Goal: Task Accomplishment & Management: Use online tool/utility

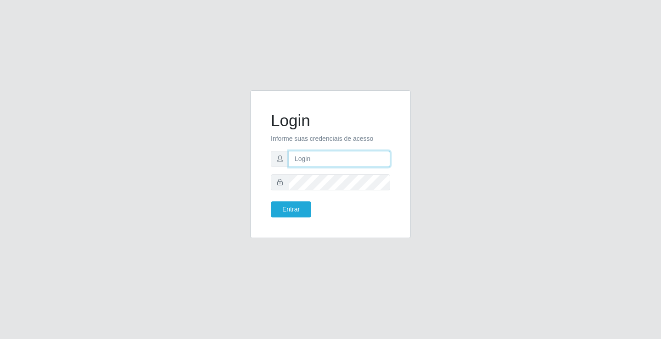
click at [376, 162] on input "text" at bounding box center [340, 159] width 102 height 16
type input "william@ideal"
click at [271, 202] on button "Entrar" at bounding box center [291, 210] width 40 height 16
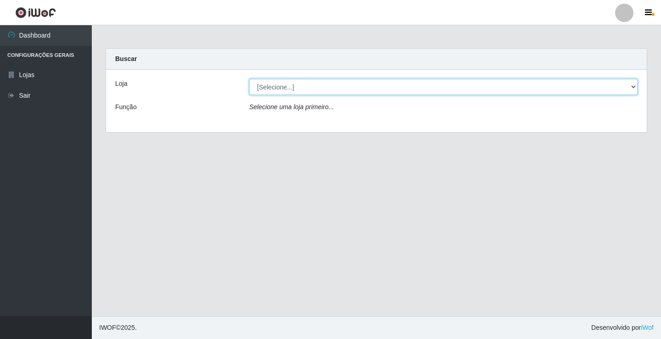
click at [335, 90] on select "[Selecione...] Ideal - Conceição" at bounding box center [443, 87] width 389 height 16
select select "231"
click at [249, 79] on select "[Selecione...] Ideal - Conceição" at bounding box center [443, 87] width 389 height 16
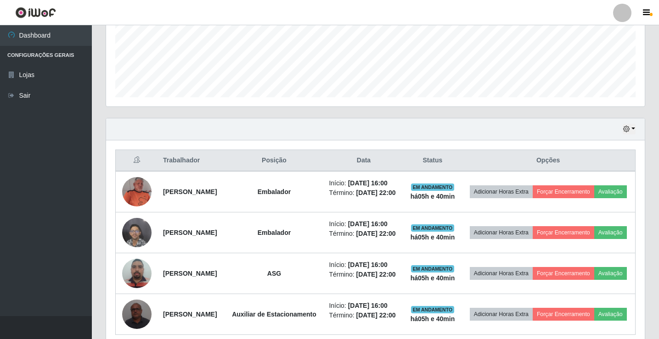
scroll to position [298, 0]
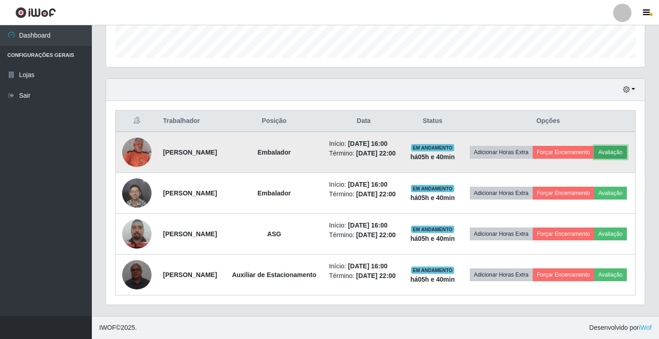
click at [594, 146] on button "Avaliação" at bounding box center [610, 152] width 33 height 13
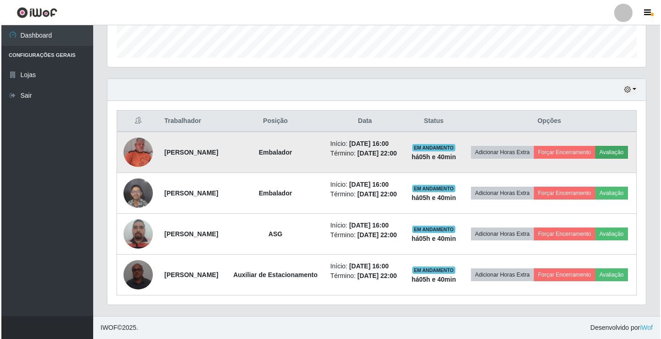
scroll to position [191, 534]
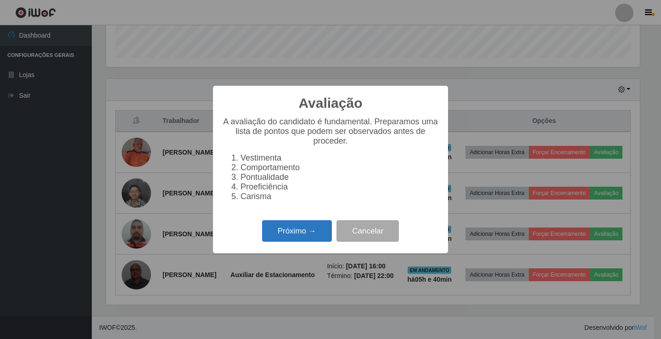
click at [300, 229] on button "Próximo →" at bounding box center [297, 231] width 70 height 22
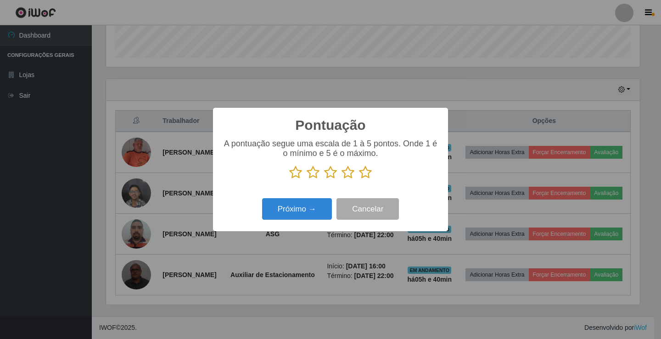
scroll to position [459092, 458749]
click at [369, 179] on icon at bounding box center [365, 173] width 13 height 14
click at [359, 180] on input "radio" at bounding box center [359, 180] width 0 height 0
click at [329, 213] on button "Próximo →" at bounding box center [297, 209] width 70 height 22
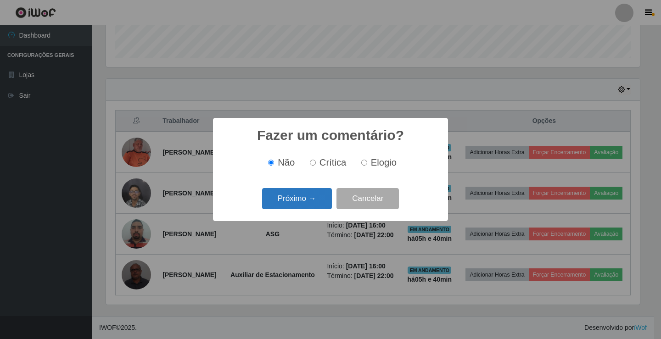
click at [327, 207] on button "Próximo →" at bounding box center [297, 199] width 70 height 22
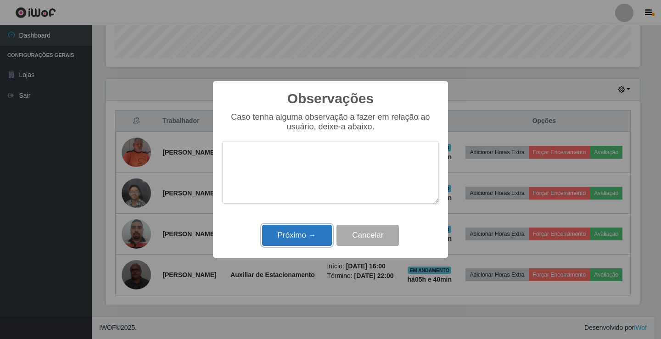
click at [310, 242] on button "Próximo →" at bounding box center [297, 236] width 70 height 22
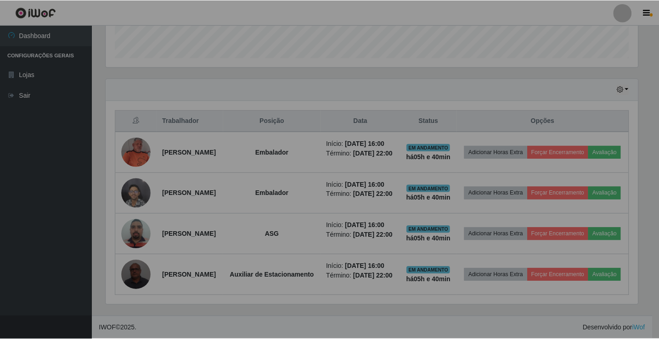
scroll to position [191, 539]
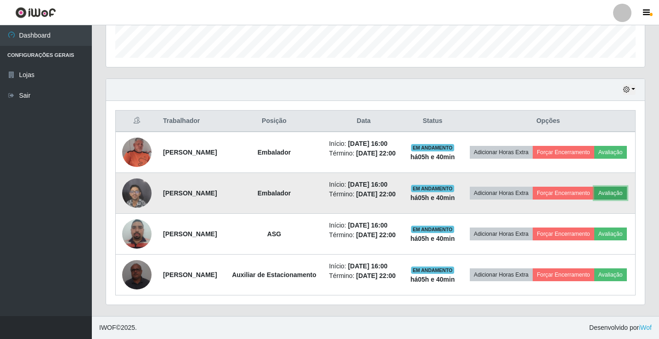
click at [594, 187] on button "Avaliação" at bounding box center [610, 193] width 33 height 13
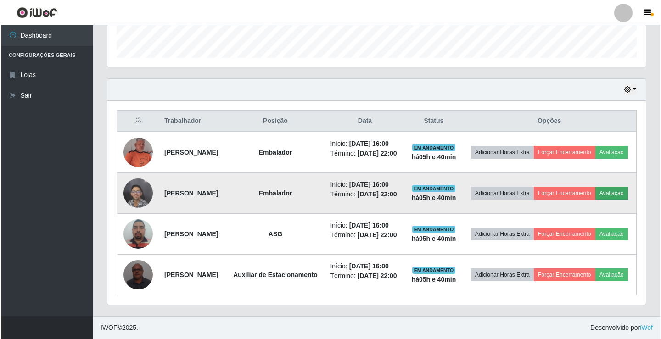
scroll to position [191, 534]
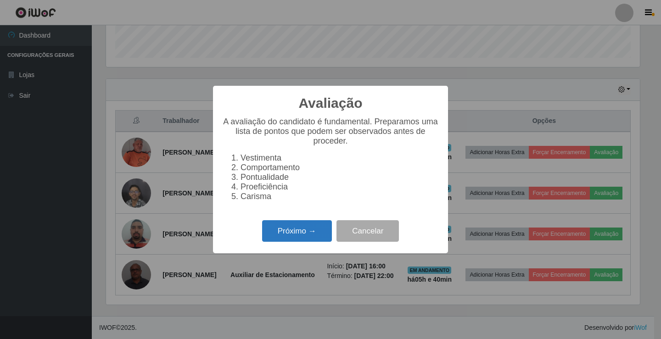
click at [276, 242] on button "Próximo →" at bounding box center [297, 231] width 70 height 22
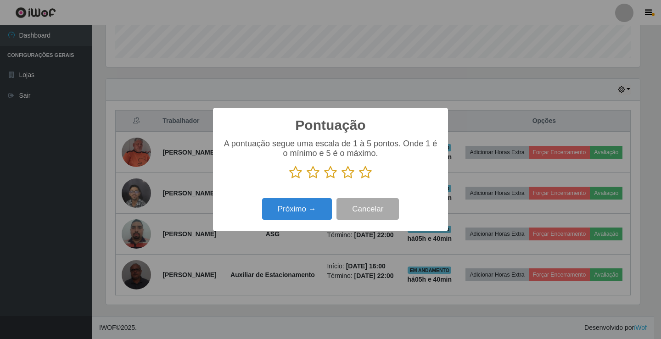
scroll to position [459092, 458749]
click at [366, 178] on icon at bounding box center [365, 173] width 13 height 14
click at [359, 180] on input "radio" at bounding box center [359, 180] width 0 height 0
click at [316, 205] on button "Próximo →" at bounding box center [297, 209] width 70 height 22
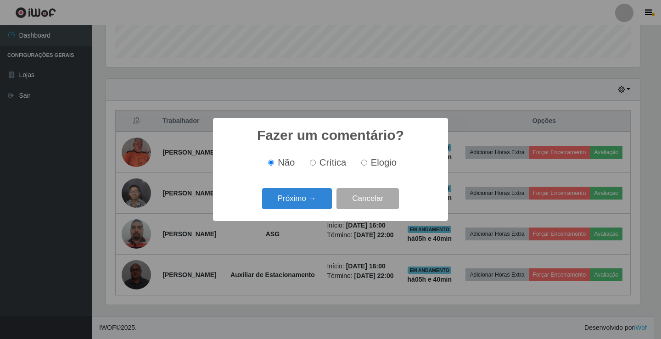
click at [316, 205] on button "Próximo →" at bounding box center [297, 199] width 70 height 22
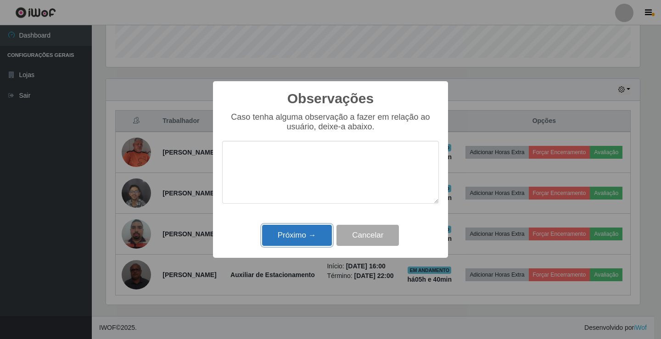
click at [305, 243] on button "Próximo →" at bounding box center [297, 236] width 70 height 22
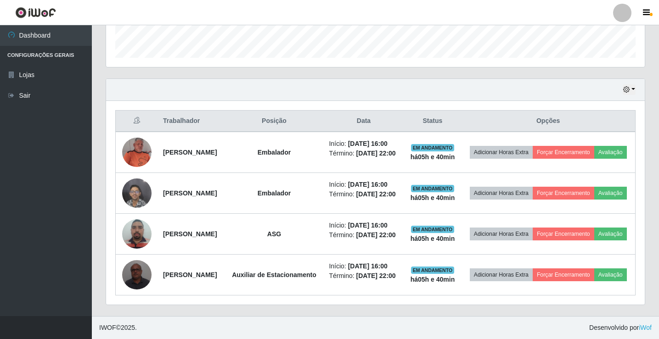
scroll to position [191, 539]
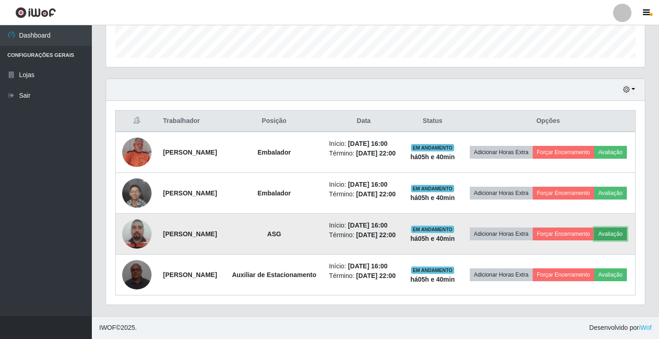
click at [594, 230] on button "Avaliação" at bounding box center [610, 234] width 33 height 13
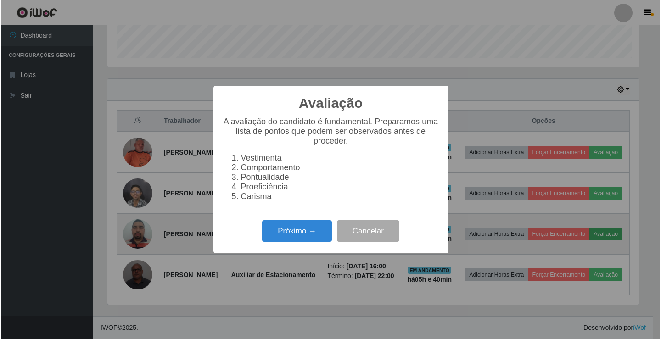
scroll to position [191, 534]
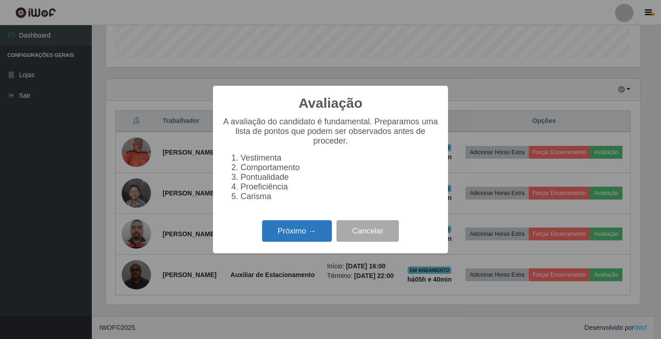
click at [331, 234] on button "Próximo →" at bounding box center [297, 231] width 70 height 22
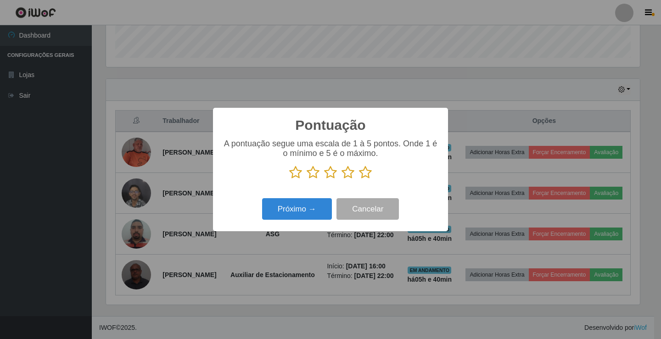
scroll to position [459092, 458749]
click at [366, 177] on icon at bounding box center [365, 173] width 13 height 14
click at [359, 180] on input "radio" at bounding box center [359, 180] width 0 height 0
click at [289, 208] on button "Próximo →" at bounding box center [297, 209] width 70 height 22
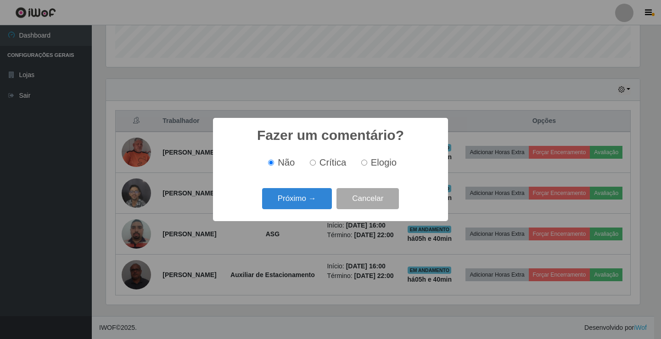
click at [289, 208] on button "Próximo →" at bounding box center [297, 199] width 70 height 22
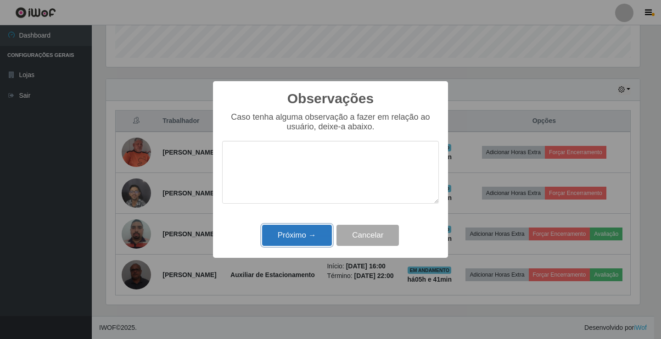
click at [289, 237] on button "Próximo →" at bounding box center [297, 236] width 70 height 22
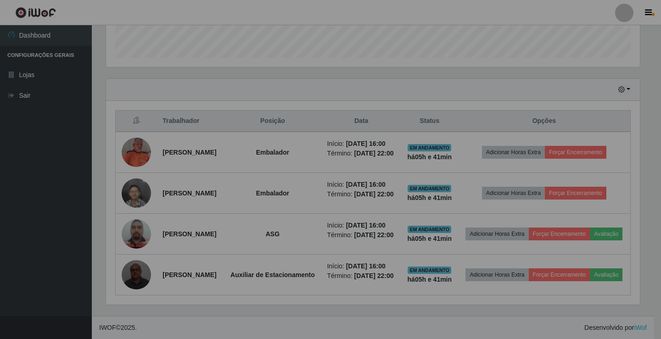
scroll to position [191, 539]
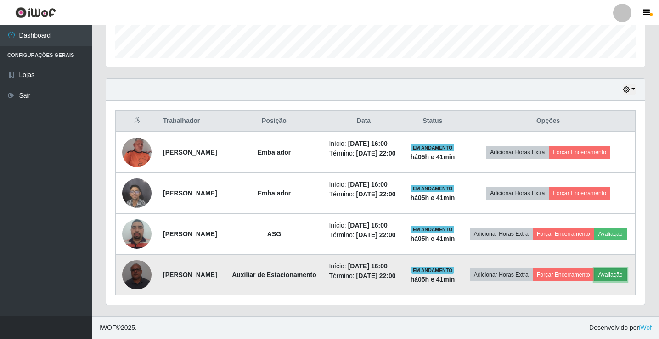
click at [594, 281] on button "Avaliação" at bounding box center [610, 275] width 33 height 13
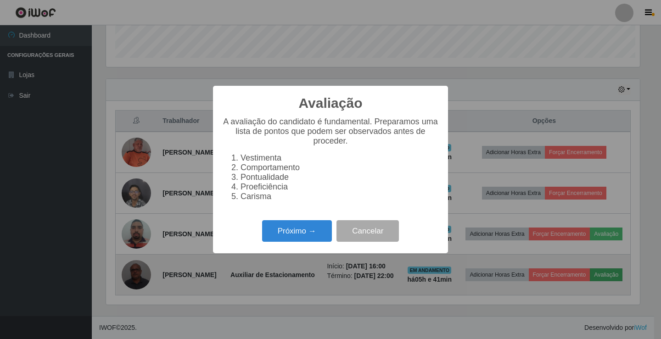
scroll to position [191, 534]
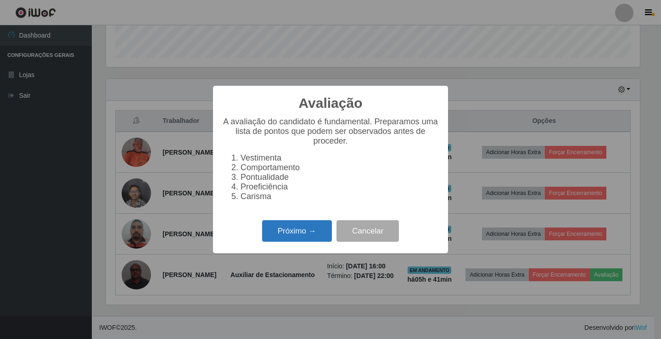
click at [306, 241] on button "Próximo →" at bounding box center [297, 231] width 70 height 22
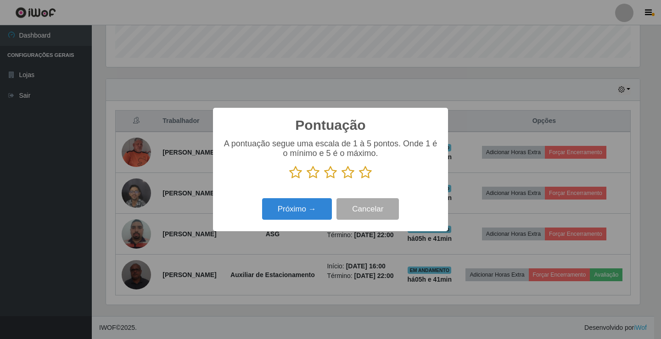
scroll to position [459092, 458749]
click at [363, 175] on icon at bounding box center [365, 173] width 13 height 14
click at [359, 180] on input "radio" at bounding box center [359, 180] width 0 height 0
click at [326, 209] on button "Próximo →" at bounding box center [297, 209] width 70 height 22
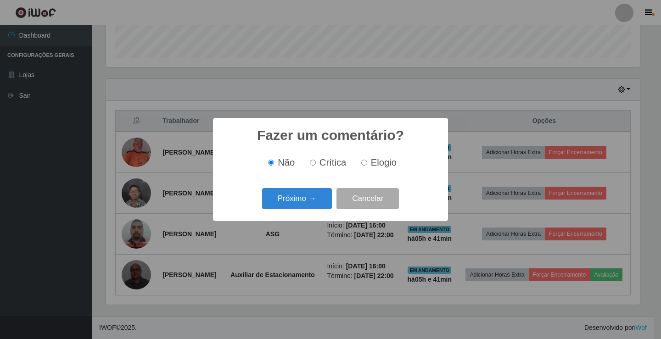
click at [326, 209] on button "Próximo →" at bounding box center [297, 199] width 70 height 22
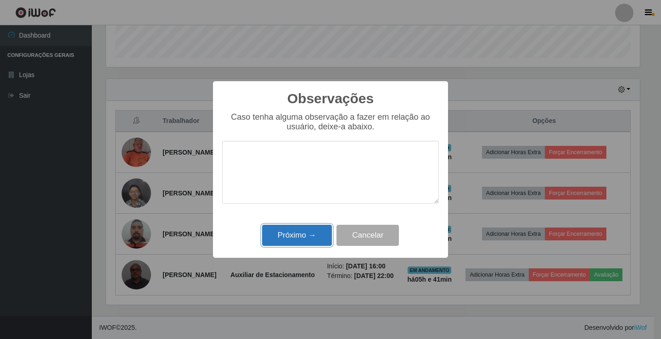
click at [320, 237] on button "Próximo →" at bounding box center [297, 236] width 70 height 22
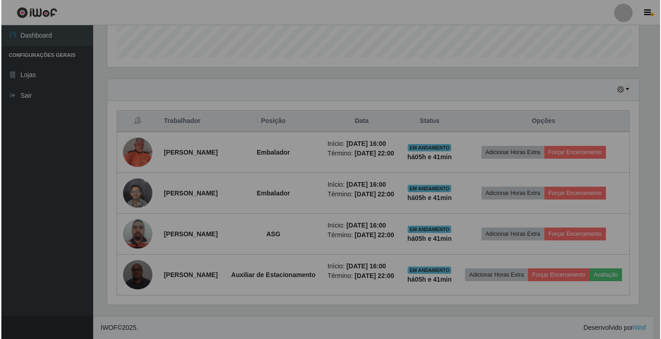
scroll to position [191, 539]
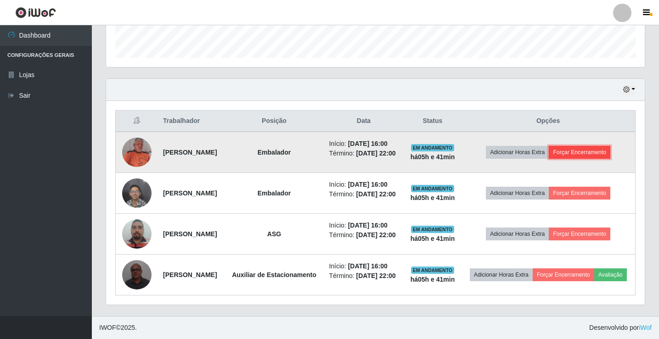
click at [570, 146] on button "Forçar Encerramento" at bounding box center [580, 152] width 62 height 13
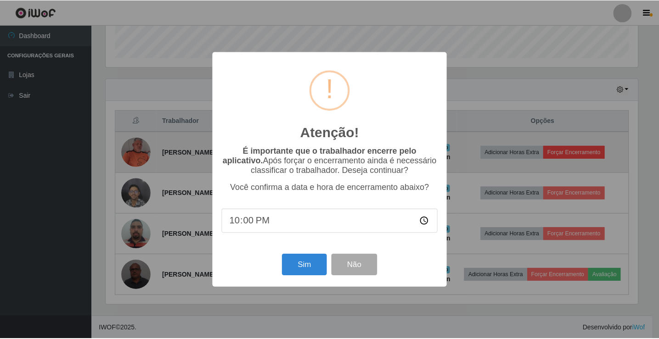
scroll to position [0, 0]
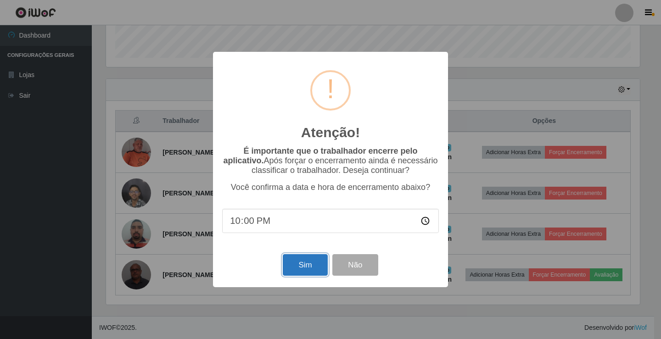
click at [310, 275] on button "Sim" at bounding box center [305, 265] width 45 height 22
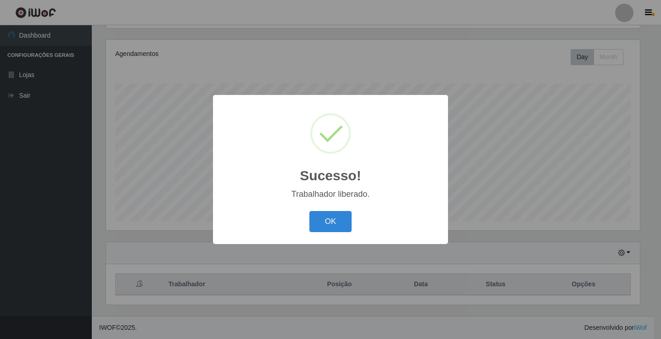
click at [605, 128] on div "Sucesso! × Trabalhador liberado. OK Cancel" at bounding box center [330, 169] width 661 height 339
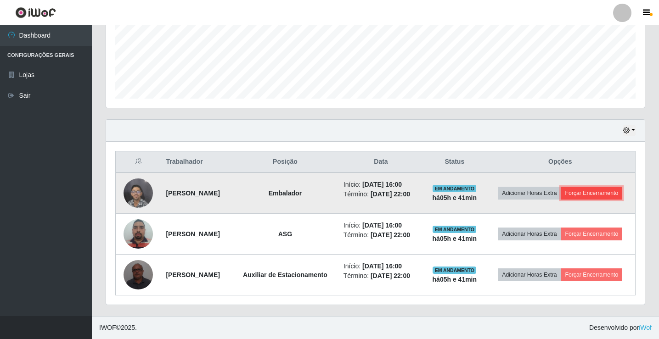
click at [576, 189] on button "Forçar Encerramento" at bounding box center [592, 193] width 62 height 13
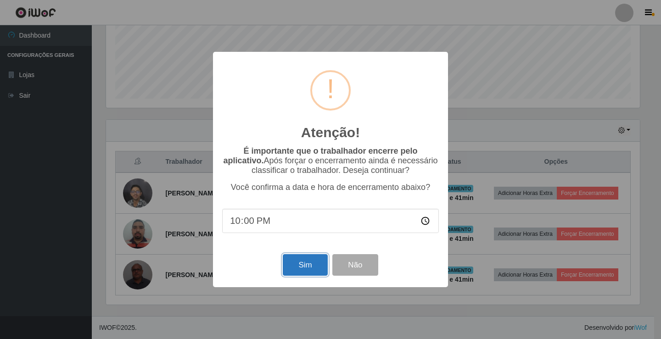
click at [318, 270] on button "Sim" at bounding box center [305, 265] width 45 height 22
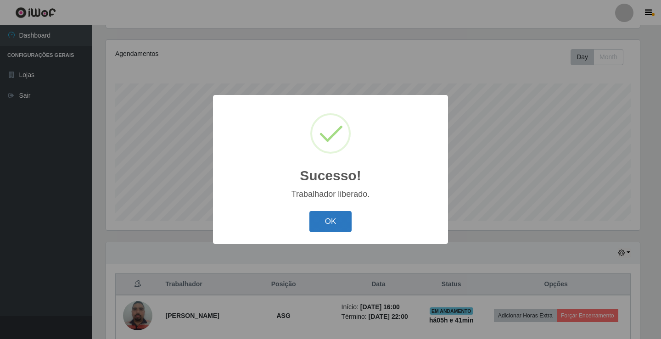
click at [322, 219] on button "OK" at bounding box center [331, 222] width 43 height 22
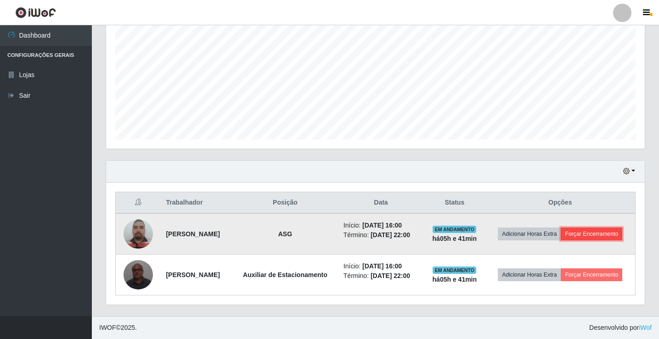
click at [561, 231] on button "Forçar Encerramento" at bounding box center [592, 234] width 62 height 13
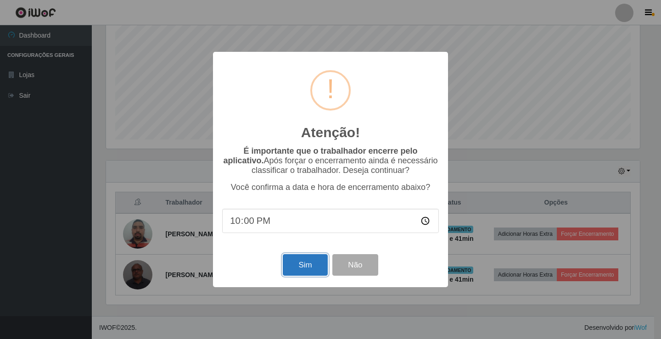
click at [314, 272] on button "Sim" at bounding box center [305, 265] width 45 height 22
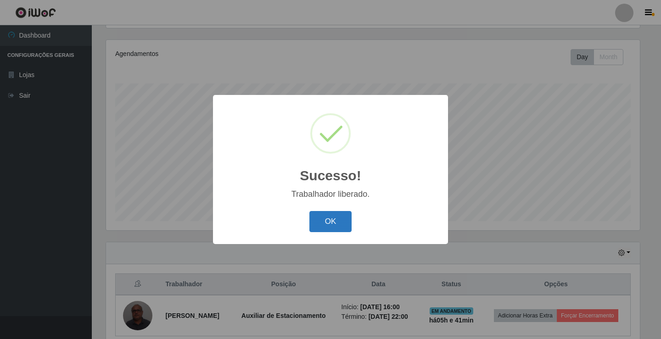
click at [337, 222] on button "OK" at bounding box center [331, 222] width 43 height 22
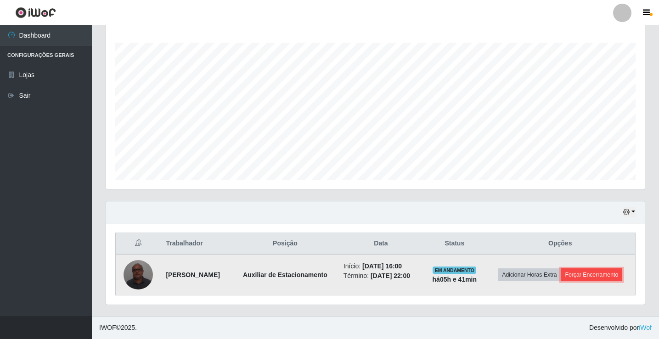
click at [578, 275] on button "Forçar Encerramento" at bounding box center [592, 275] width 62 height 13
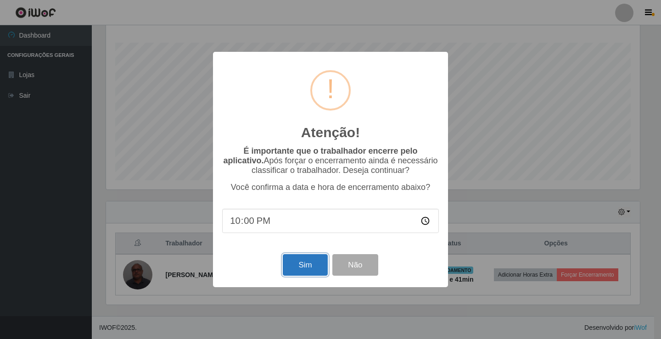
click at [316, 268] on button "Sim" at bounding box center [305, 265] width 45 height 22
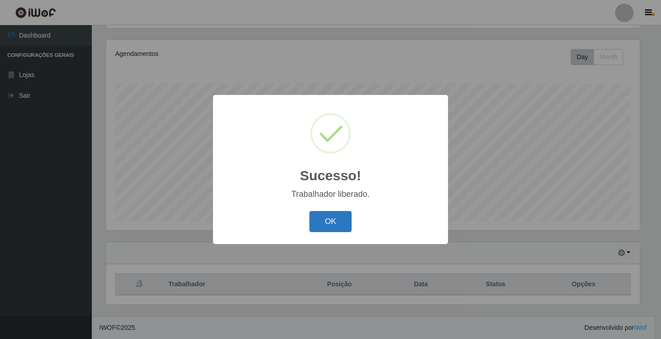
click at [340, 221] on button "OK" at bounding box center [331, 222] width 43 height 22
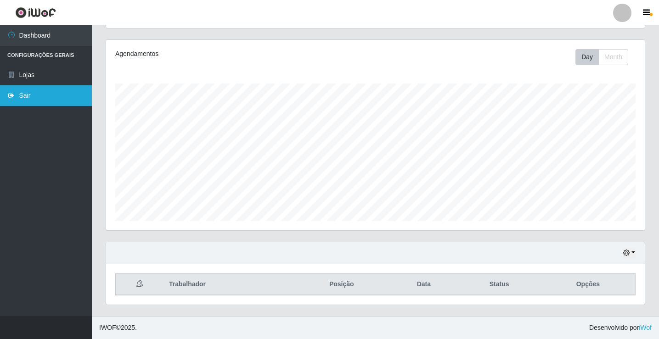
click at [28, 98] on link "Sair" at bounding box center [46, 95] width 92 height 21
